Goal: Information Seeking & Learning: Find specific fact

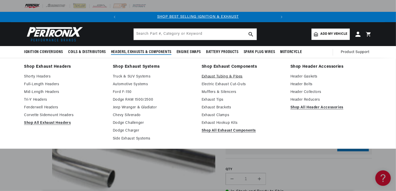
click at [216, 76] on link "Exhaust Tubing & Pipes" at bounding box center [243, 77] width 82 height 6
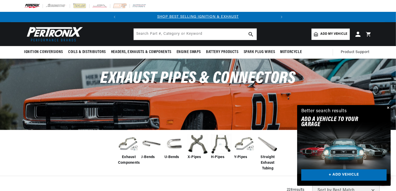
click at [170, 144] on img at bounding box center [174, 144] width 21 height 21
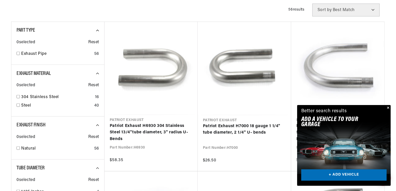
scroll to position [0, 156]
click at [388, 108] on button "Close" at bounding box center [388, 108] width 6 height 6
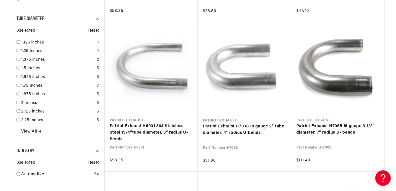
scroll to position [336, 0]
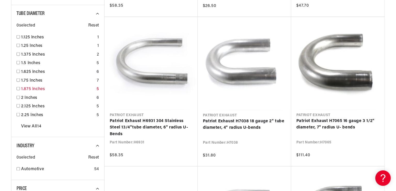
click at [17, 88] on input "checkbox" at bounding box center [18, 88] width 3 height 3
checkbox input "false"
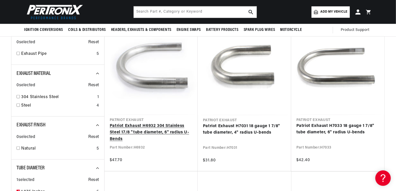
scroll to position [77, 0]
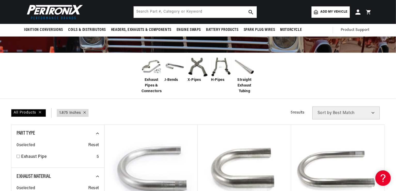
click at [173, 80] on span "J-Bends" at bounding box center [171, 80] width 14 height 6
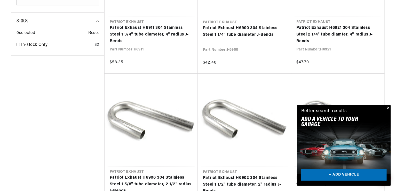
scroll to position [594, 0]
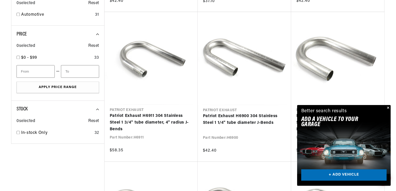
click at [387, 107] on button "Close" at bounding box center [388, 108] width 6 height 6
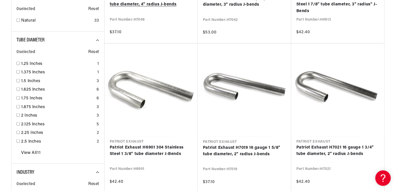
scroll to position [361, 0]
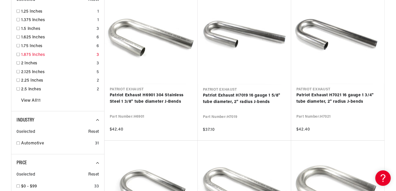
click at [19, 54] on input "checkbox" at bounding box center [18, 54] width 3 height 3
checkbox input "false"
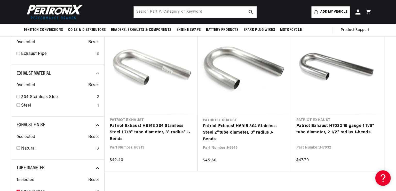
scroll to position [0, 156]
click at [158, 12] on input "text" at bounding box center [195, 11] width 123 height 11
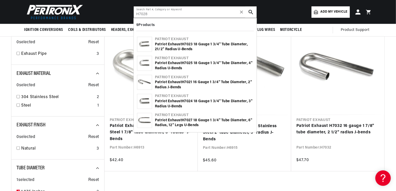
type input "H7028"
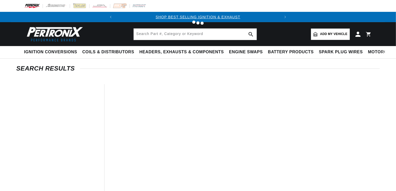
type input "H7028"
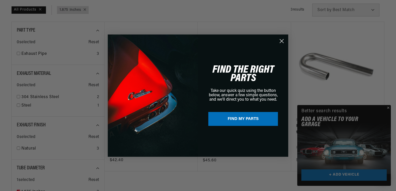
click at [389, 108] on div "Close dialog FIND THE RIGHT PARTS Take our quick quiz using the button below, a…" at bounding box center [198, 95] width 396 height 191
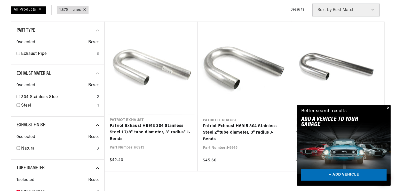
click at [388, 108] on button "Close" at bounding box center [388, 108] width 6 height 6
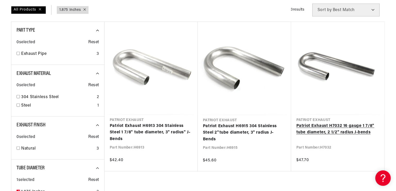
click at [328, 126] on link "Patriot Exhaust H7032 16 gauge 1 7/8" tube diameter, 2 1/2" radius J-bends" at bounding box center [337, 129] width 83 height 13
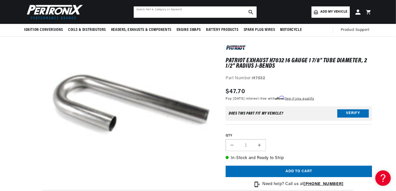
click at [141, 12] on input "text" at bounding box center [195, 11] width 123 height 11
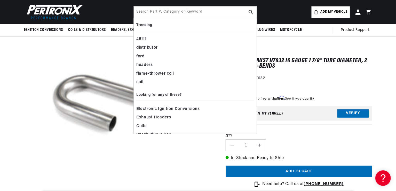
click at [313, 73] on div "Patriot Exhaust H7032 16 gauge 1 7/8" tube diameter, 2 1/2" radius J-bends Patr…" at bounding box center [299, 63] width 146 height 38
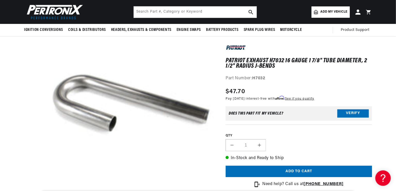
scroll to position [0, 156]
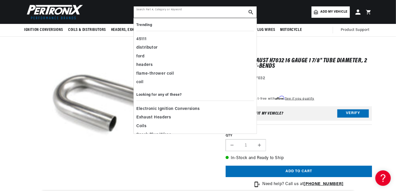
click at [143, 13] on input "text" at bounding box center [195, 11] width 123 height 11
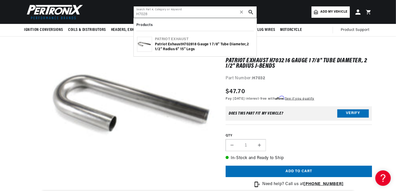
type input "H7028"
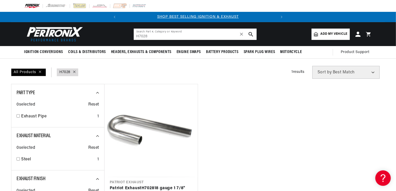
click at [146, 36] on input "H7028" at bounding box center [195, 34] width 123 height 11
drag, startPoint x: 151, startPoint y: 37, endPoint x: 123, endPoint y: 43, distance: 28.8
click at [126, 41] on header "BETTER SEARCH RESULTS Add your vehicle's year, make, and model to find parts be…" at bounding box center [198, 34] width 374 height 24
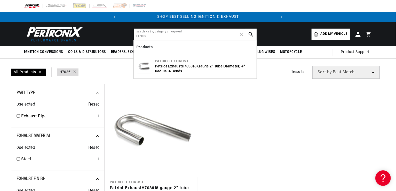
type input "H7038"
